Goal: Task Accomplishment & Management: Use online tool/utility

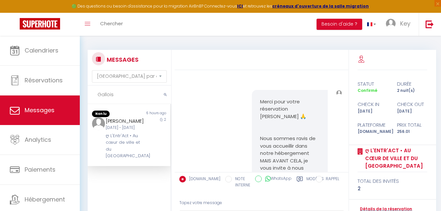
select select "message"
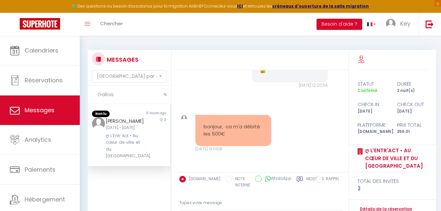
click at [314, 181] on label "Modèles" at bounding box center [314, 182] width 17 height 13
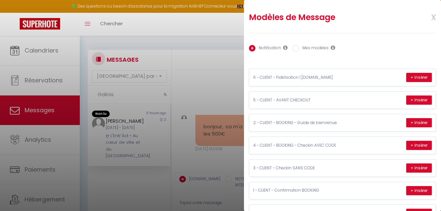
click at [321, 49] on label "Mes modèles" at bounding box center [314, 48] width 30 height 7
click at [299, 49] on input "Mes modèles" at bounding box center [296, 48] width 7 height 7
radio input "true"
radio input "false"
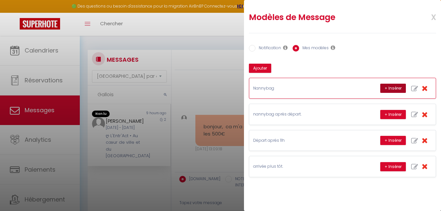
click at [393, 92] on button "+ Insérer" at bounding box center [393, 88] width 26 height 9
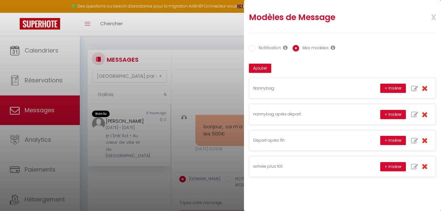
type textarea "Pour des raisons de sécurité et d'organisation, les bagages peuvent être déposé…"
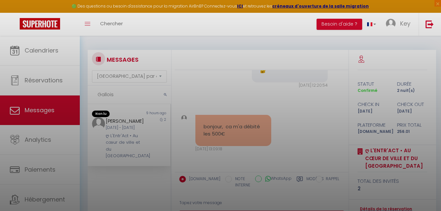
scroll to position [38, 0]
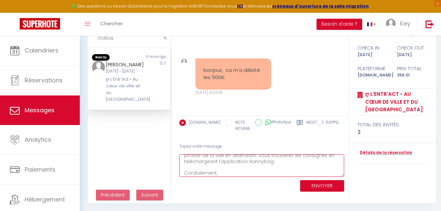
click at [250, 174] on textarea "Pour des raisons de sécurité et d'organisation, les bagages peuvent être déposé…" at bounding box center [261, 165] width 165 height 23
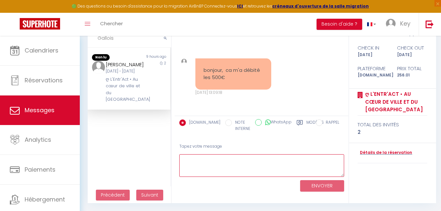
scroll to position [0, 0]
